Goal: Task Accomplishment & Management: Use online tool/utility

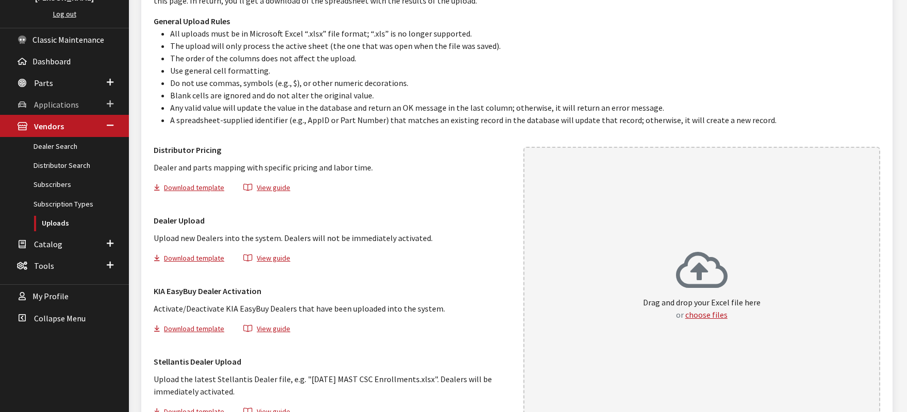
scroll to position [113, 0]
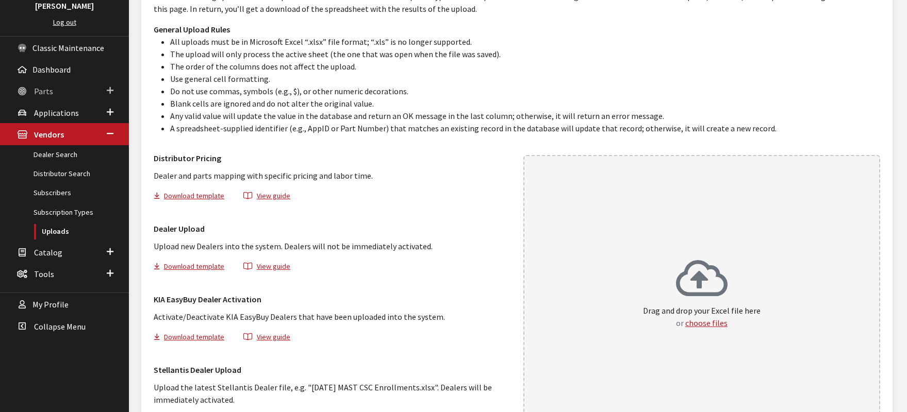
click at [47, 92] on span "Parts" at bounding box center [43, 91] width 19 height 10
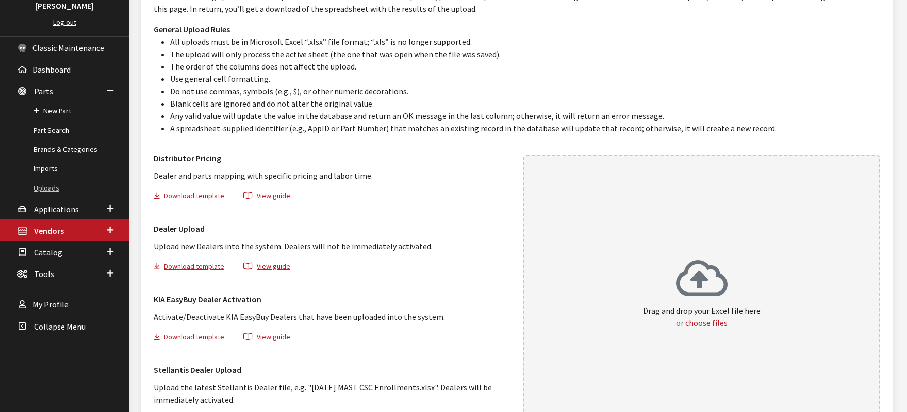
click at [52, 189] on link "Uploads" at bounding box center [64, 188] width 129 height 19
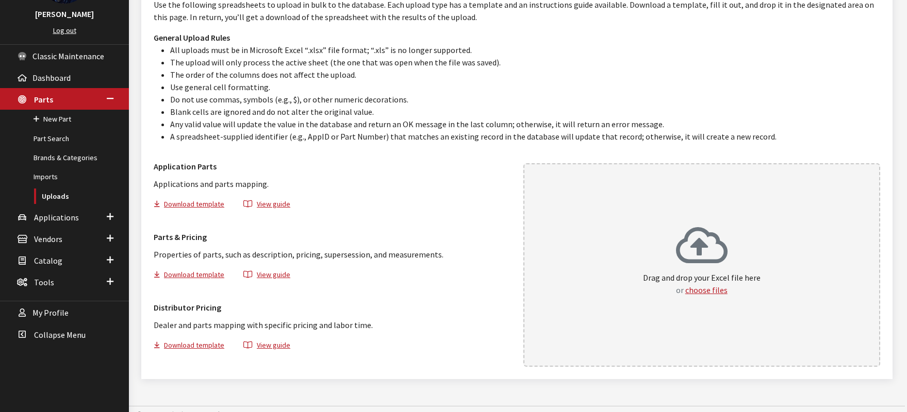
scroll to position [115, 0]
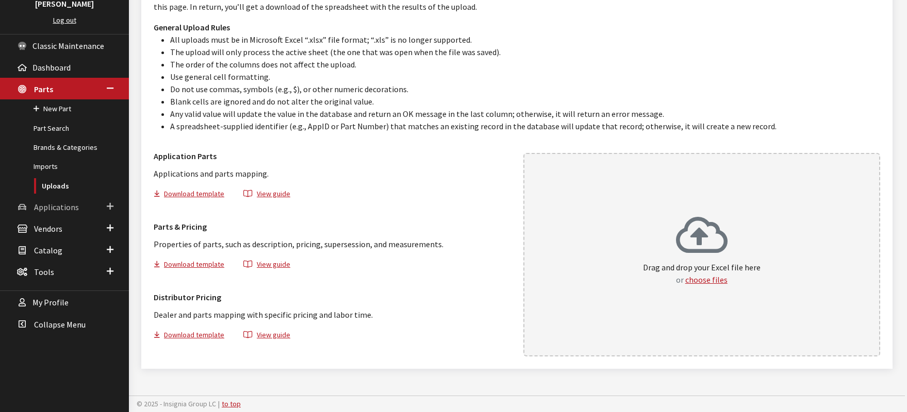
click at [56, 207] on span "Applications" at bounding box center [56, 207] width 45 height 10
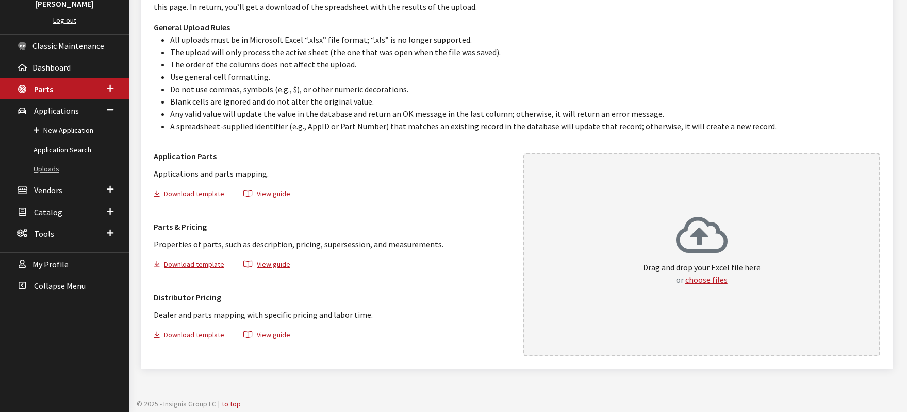
click at [48, 169] on link "Uploads" at bounding box center [64, 169] width 129 height 19
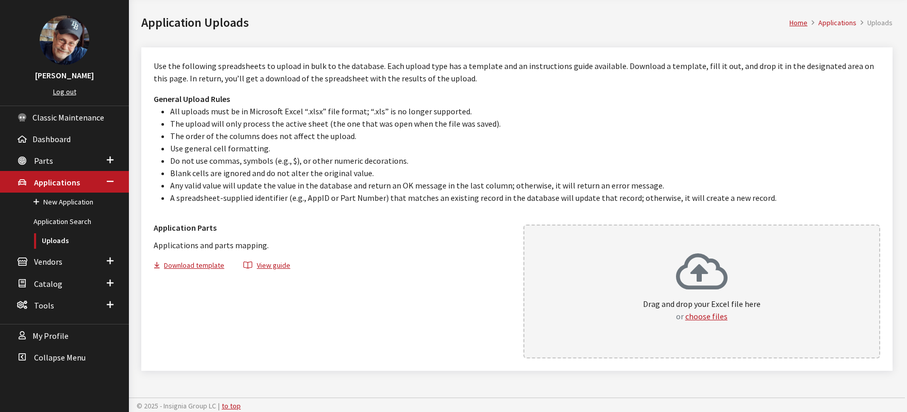
scroll to position [45, 0]
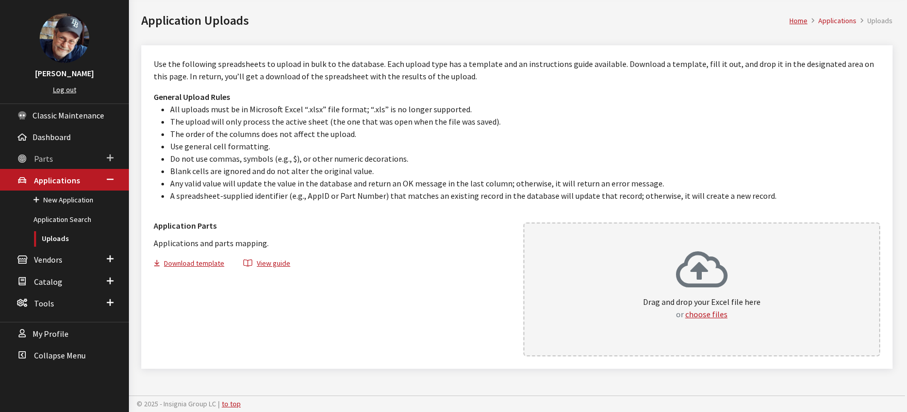
click at [46, 157] on span "Parts" at bounding box center [43, 159] width 19 height 10
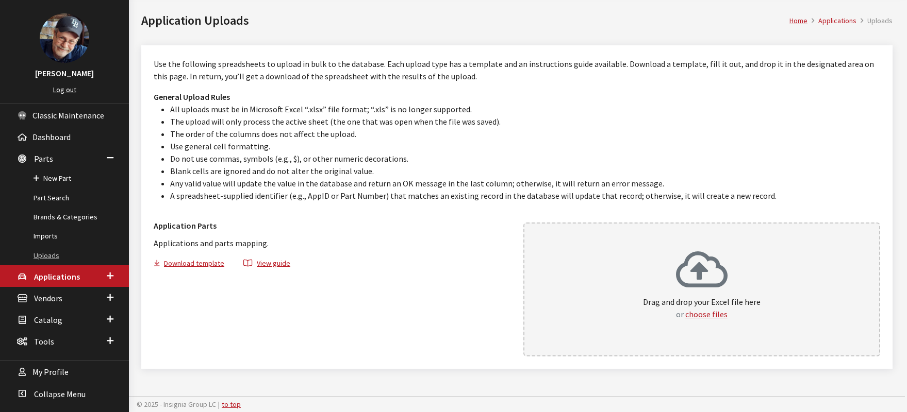
click at [53, 253] on link "Uploads" at bounding box center [64, 255] width 129 height 19
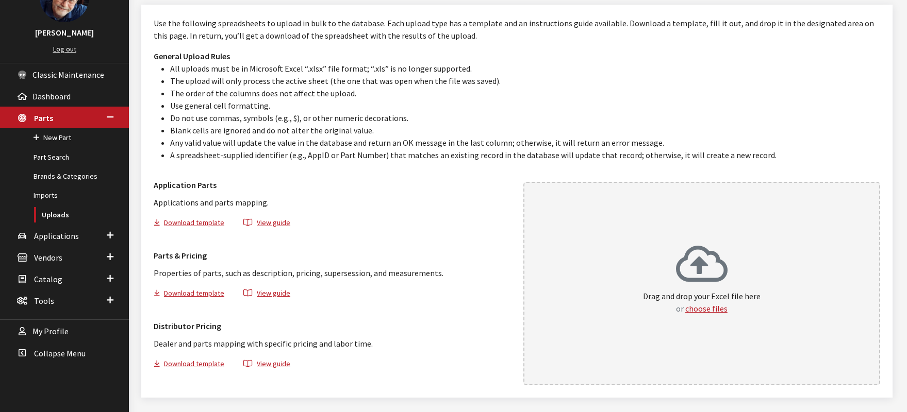
scroll to position [115, 0]
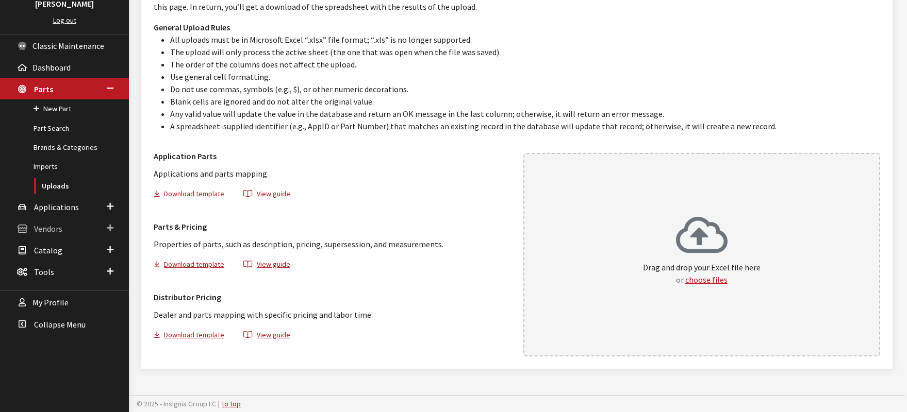
click at [47, 232] on span "Vendors" at bounding box center [48, 229] width 28 height 10
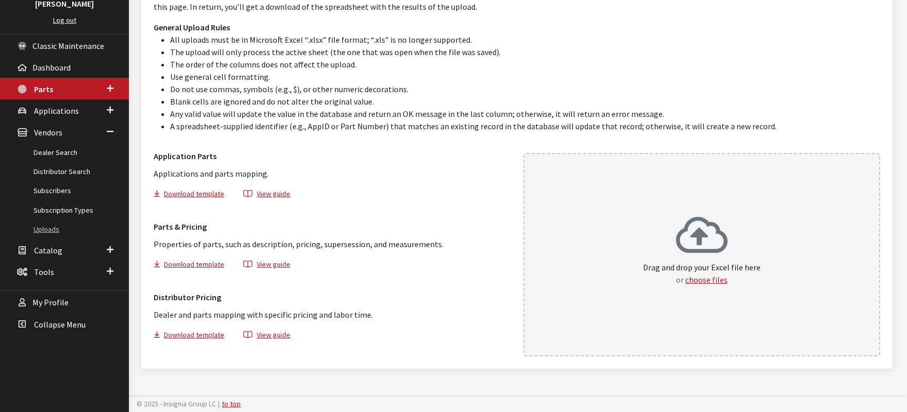
click at [47, 232] on link "Uploads" at bounding box center [64, 229] width 129 height 19
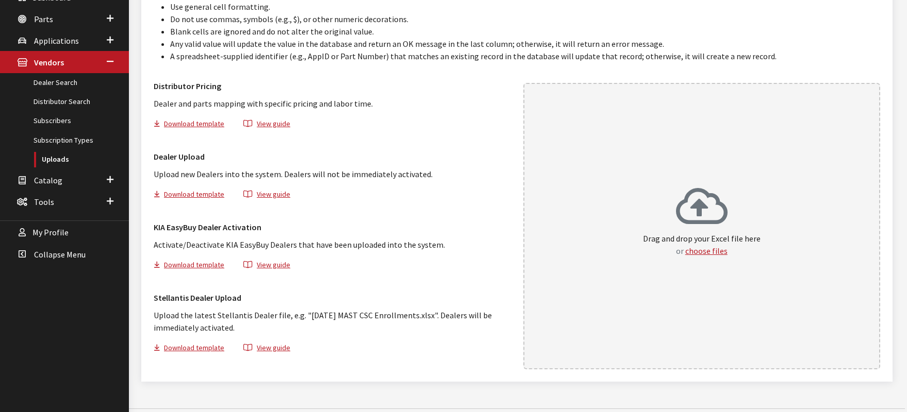
scroll to position [198, 0]
